Goal: Information Seeking & Learning: Learn about a topic

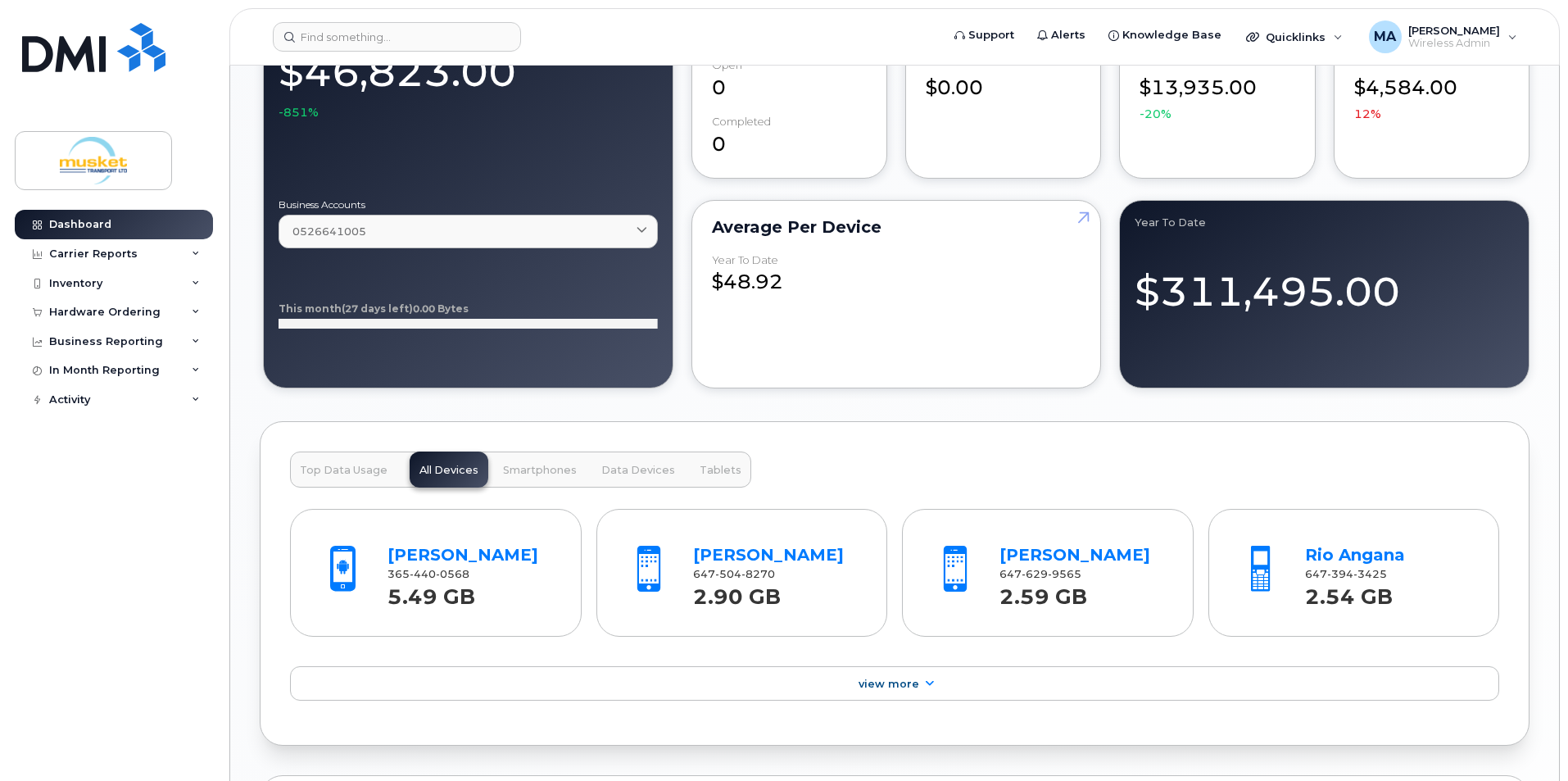
scroll to position [819, 0]
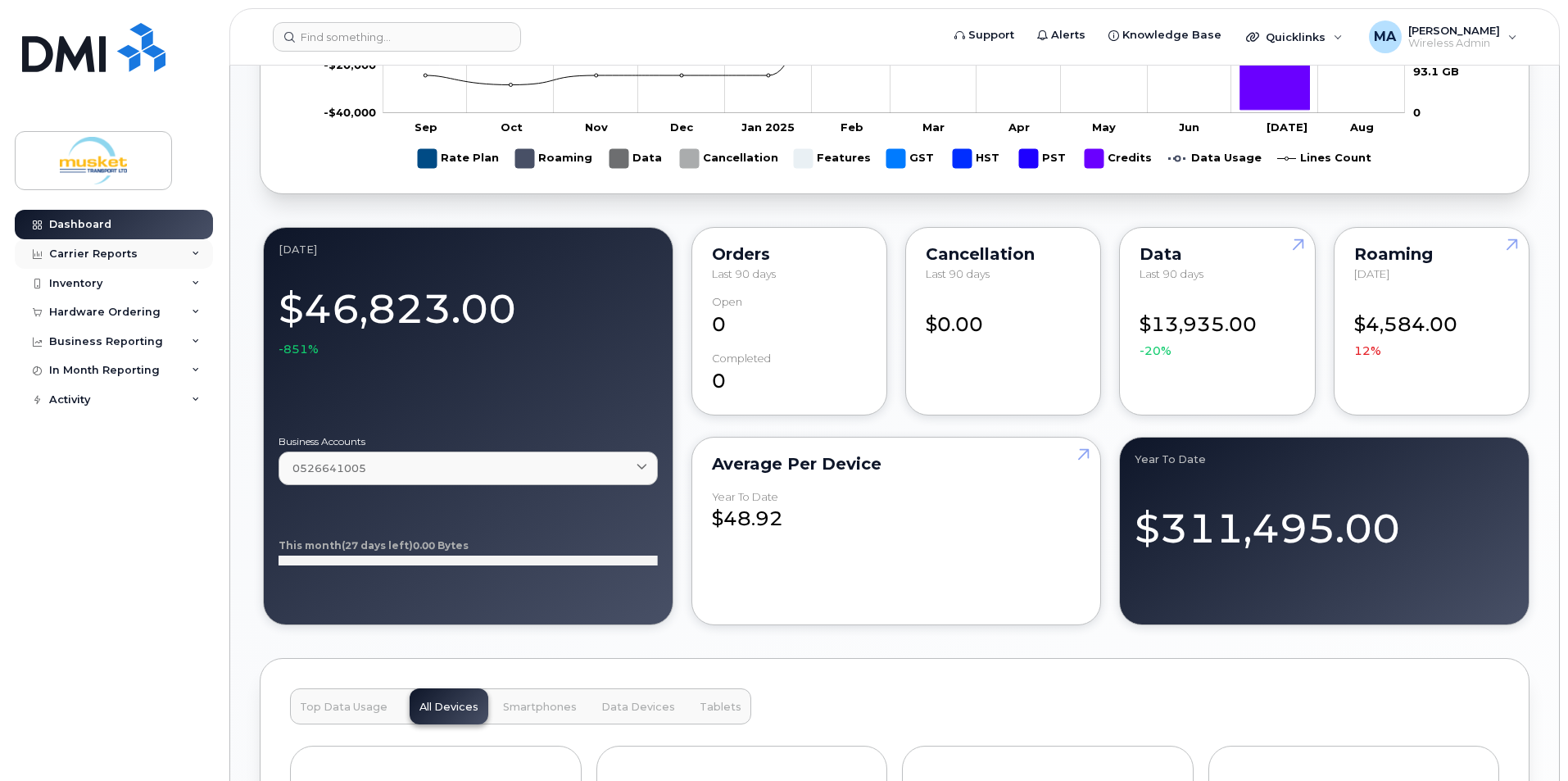
click at [93, 256] on div "Carrier Reports" at bounding box center [93, 253] width 88 height 13
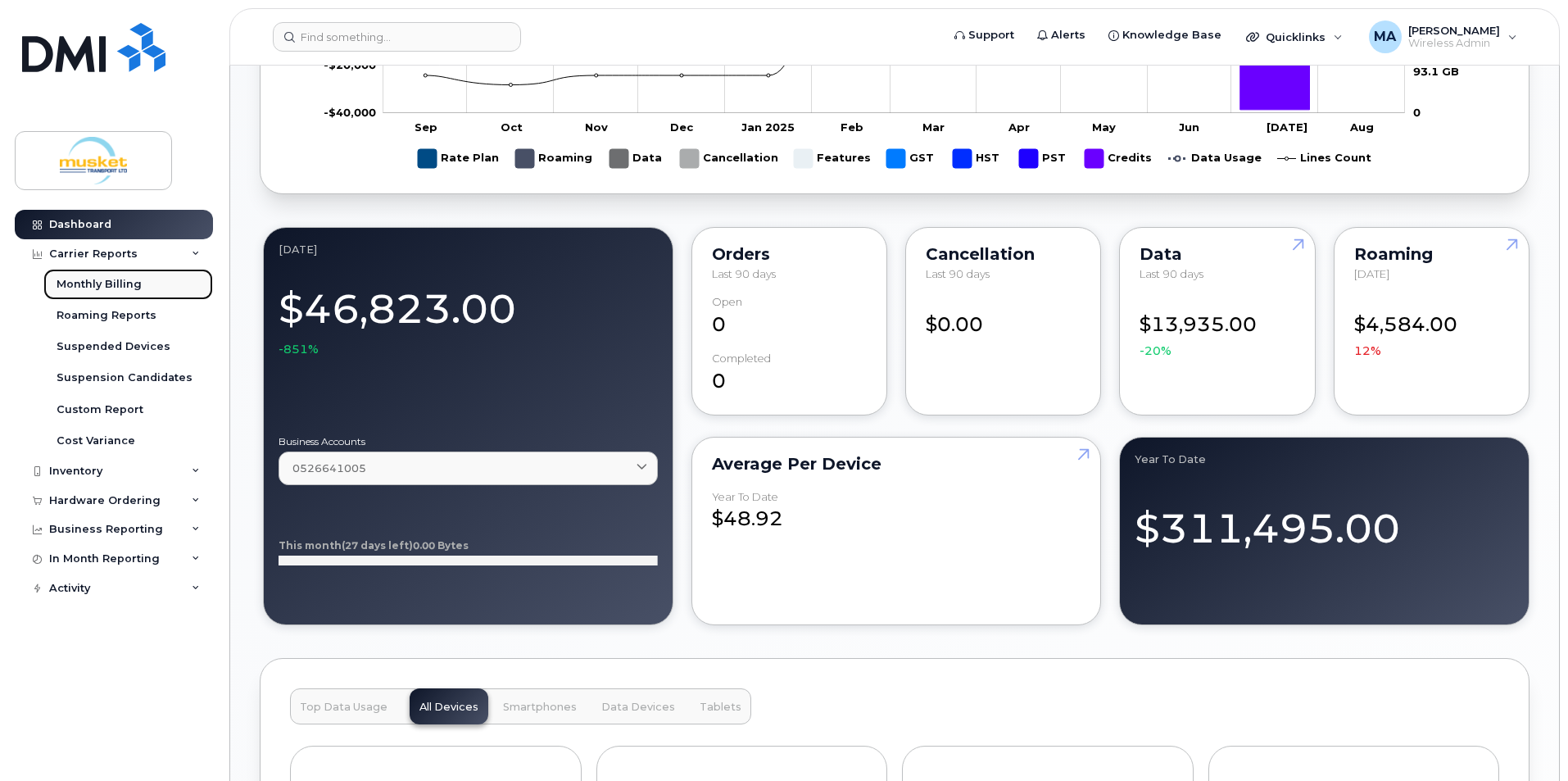
click at [107, 282] on div "Monthly Billing" at bounding box center [100, 284] width 86 height 15
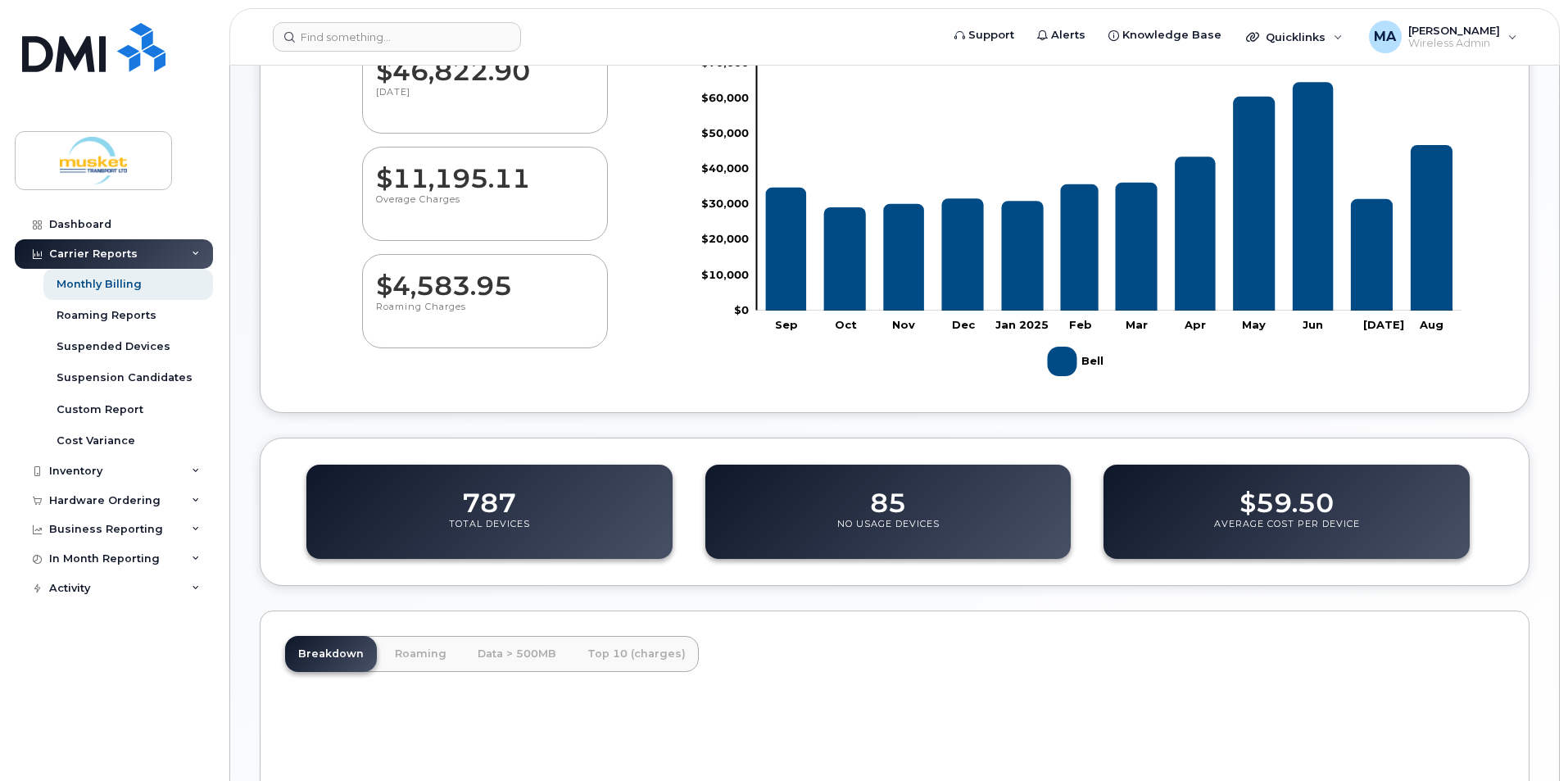
scroll to position [410, 0]
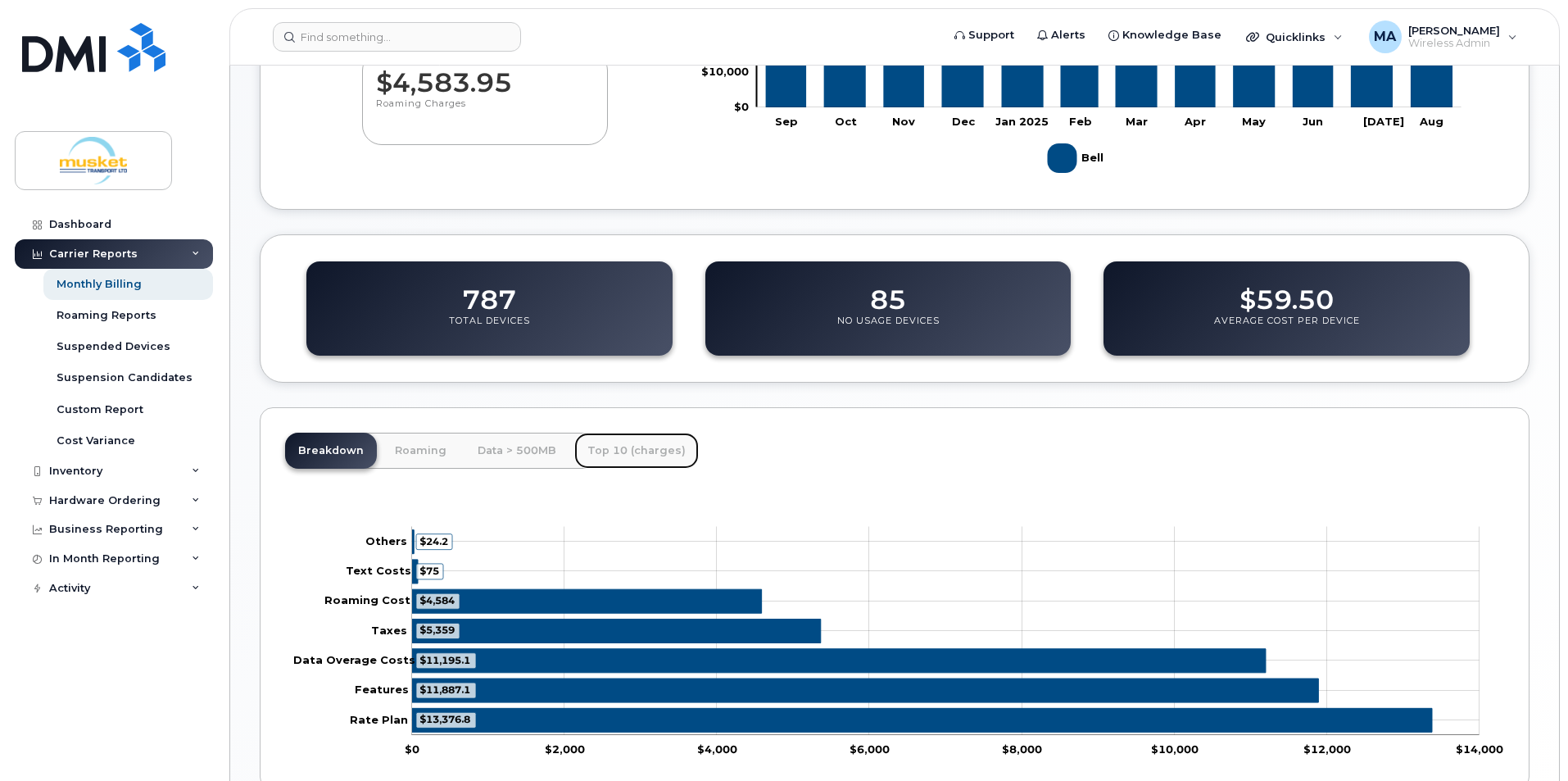
click at [640, 446] on link "Top 10 (charges)" at bounding box center [636, 450] width 125 height 36
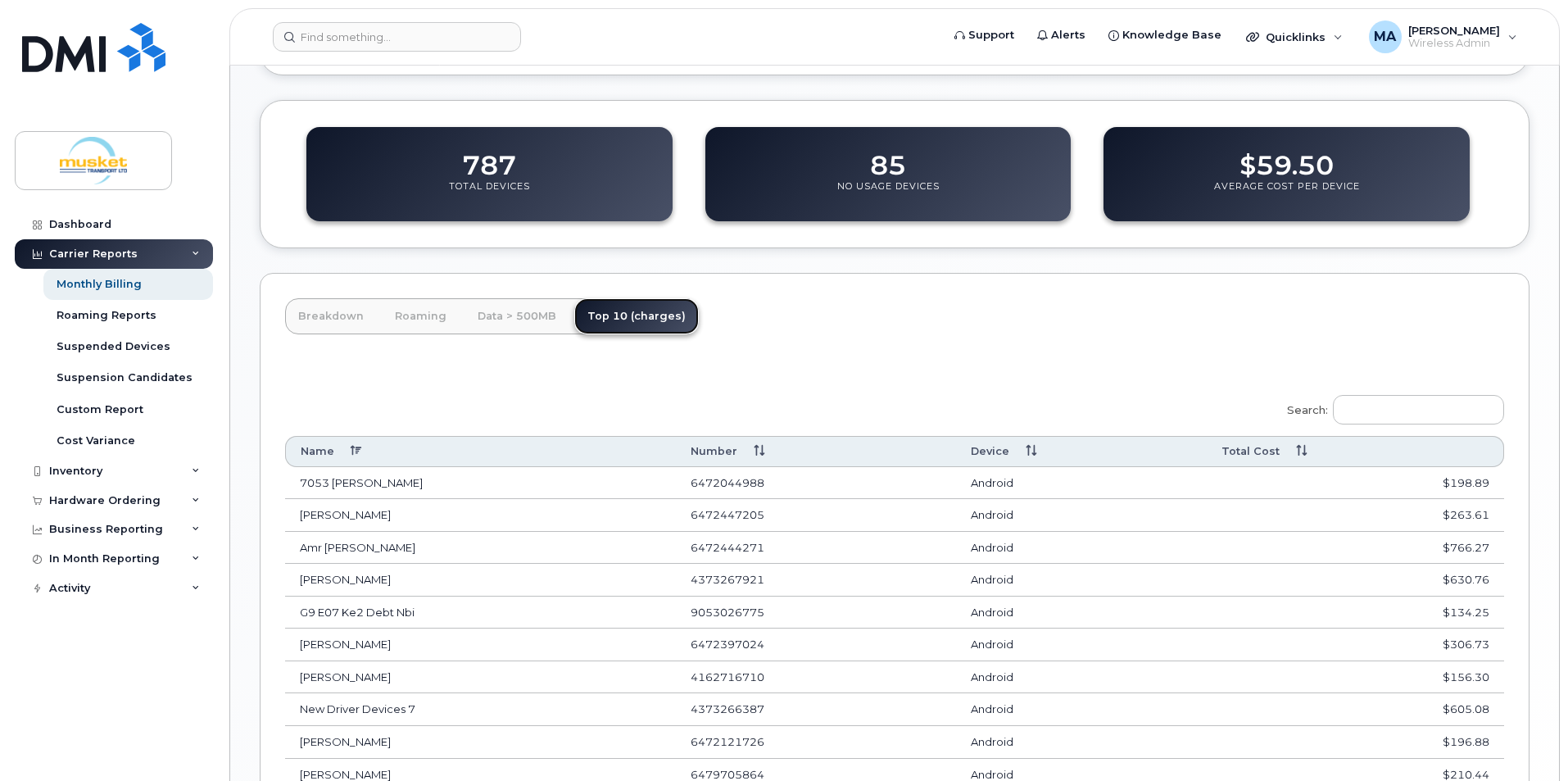
scroll to position [574, 0]
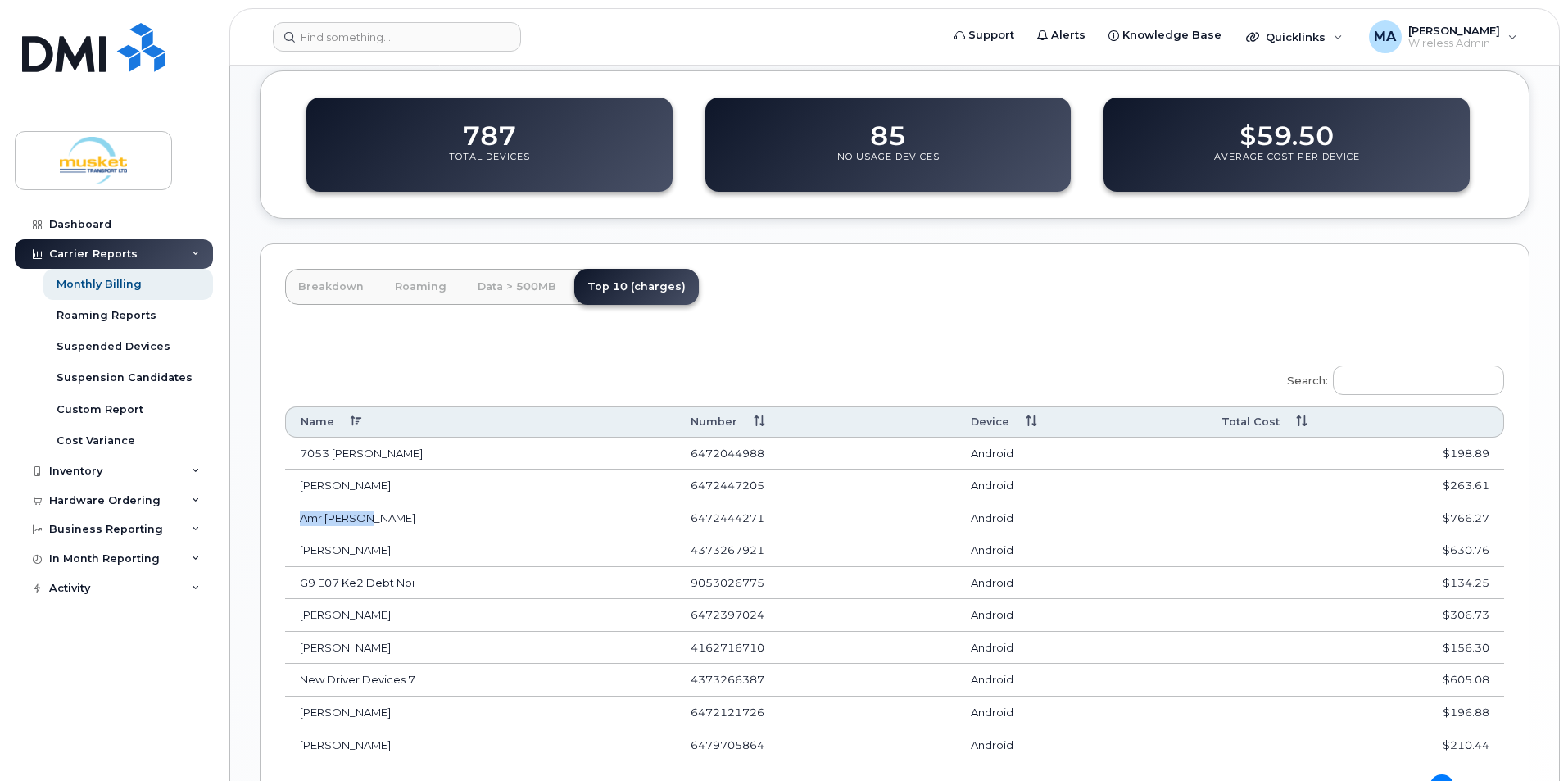
drag, startPoint x: 385, startPoint y: 516, endPoint x: 301, endPoint y: 515, distance: 84.0
click at [301, 515] on td "Amr [PERSON_NAME]" at bounding box center [480, 519] width 390 height 33
click at [314, 524] on td "Amr [PERSON_NAME]" at bounding box center [480, 519] width 390 height 33
click at [443, 688] on td "New Driver Devices 7" at bounding box center [480, 681] width 390 height 33
click at [439, 653] on td "[PERSON_NAME]" at bounding box center [480, 648] width 390 height 33
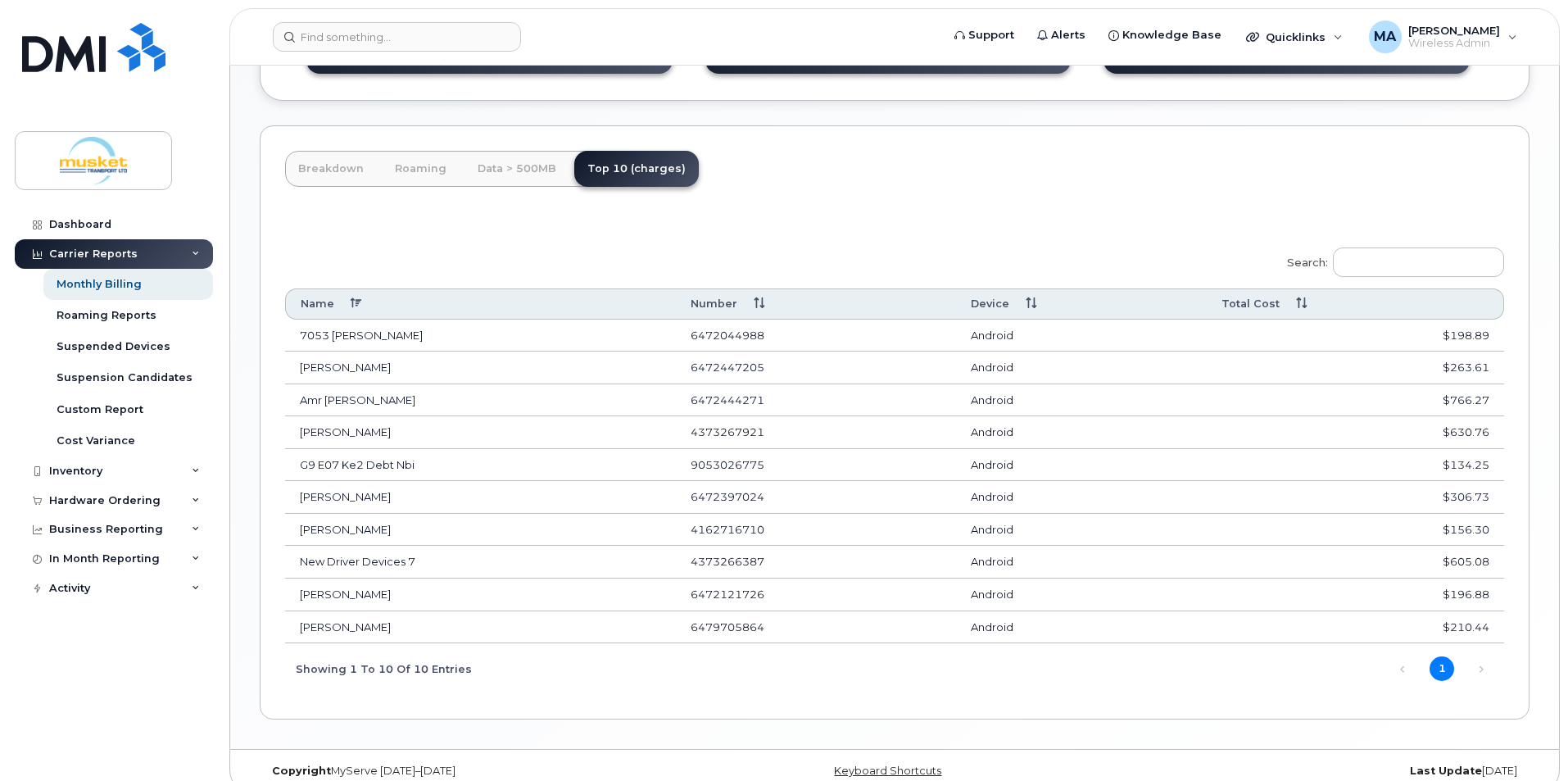
scroll to position [712, 0]
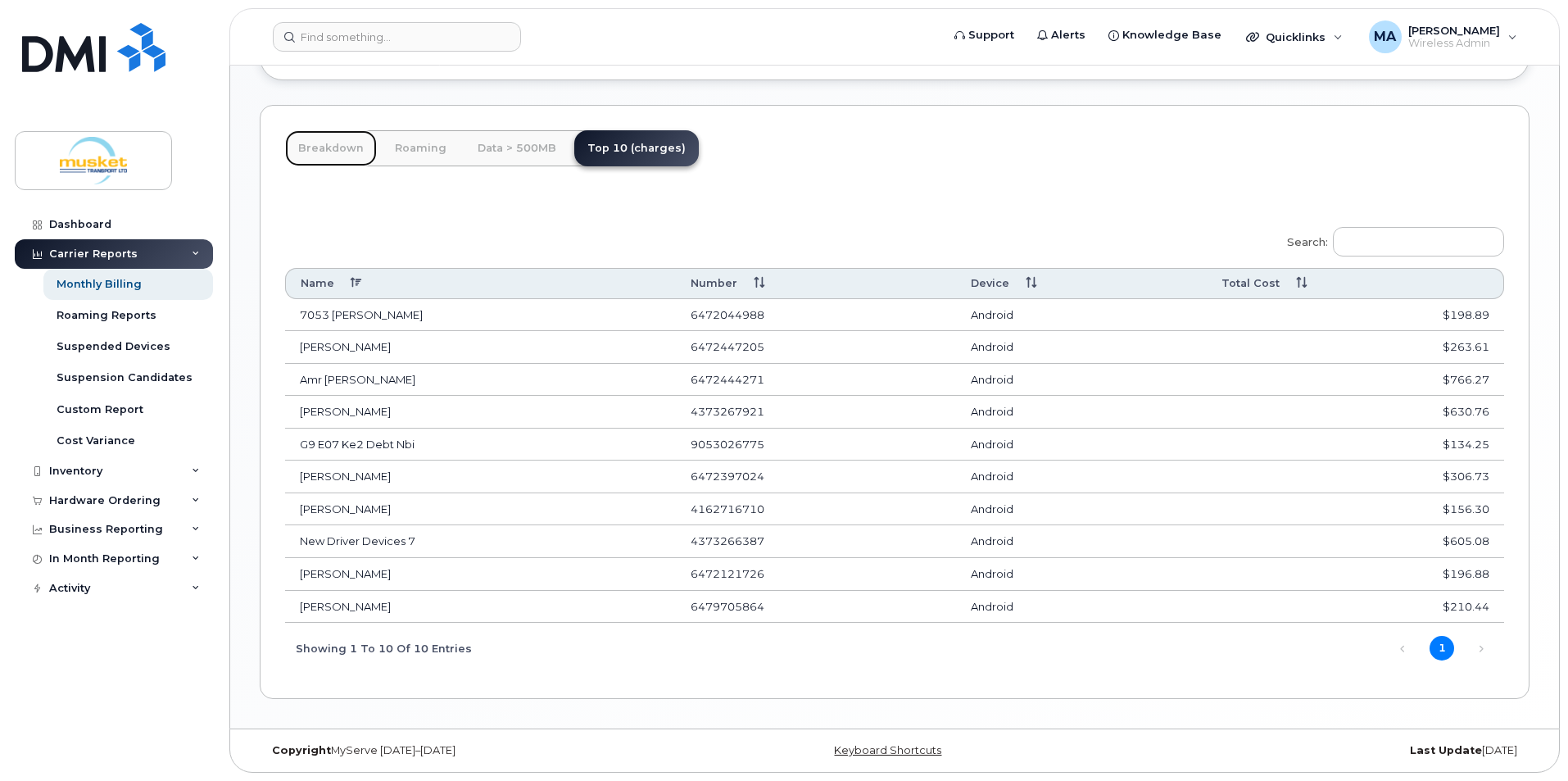
click at [338, 156] on link "Breakdown" at bounding box center [330, 148] width 92 height 36
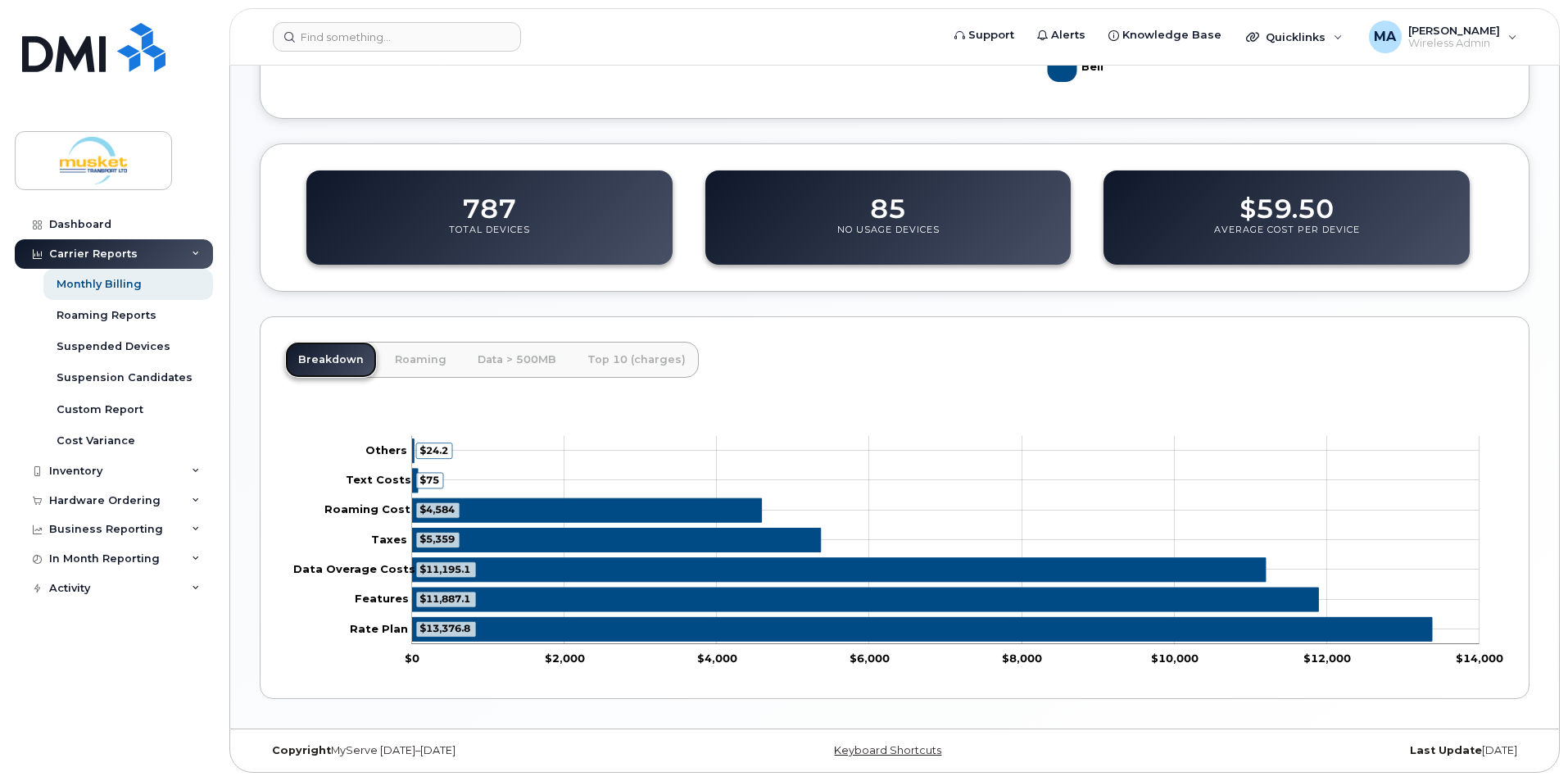
scroll to position [501, 0]
click at [429, 356] on link "Roaming" at bounding box center [420, 359] width 78 height 36
